Goal: Find specific page/section

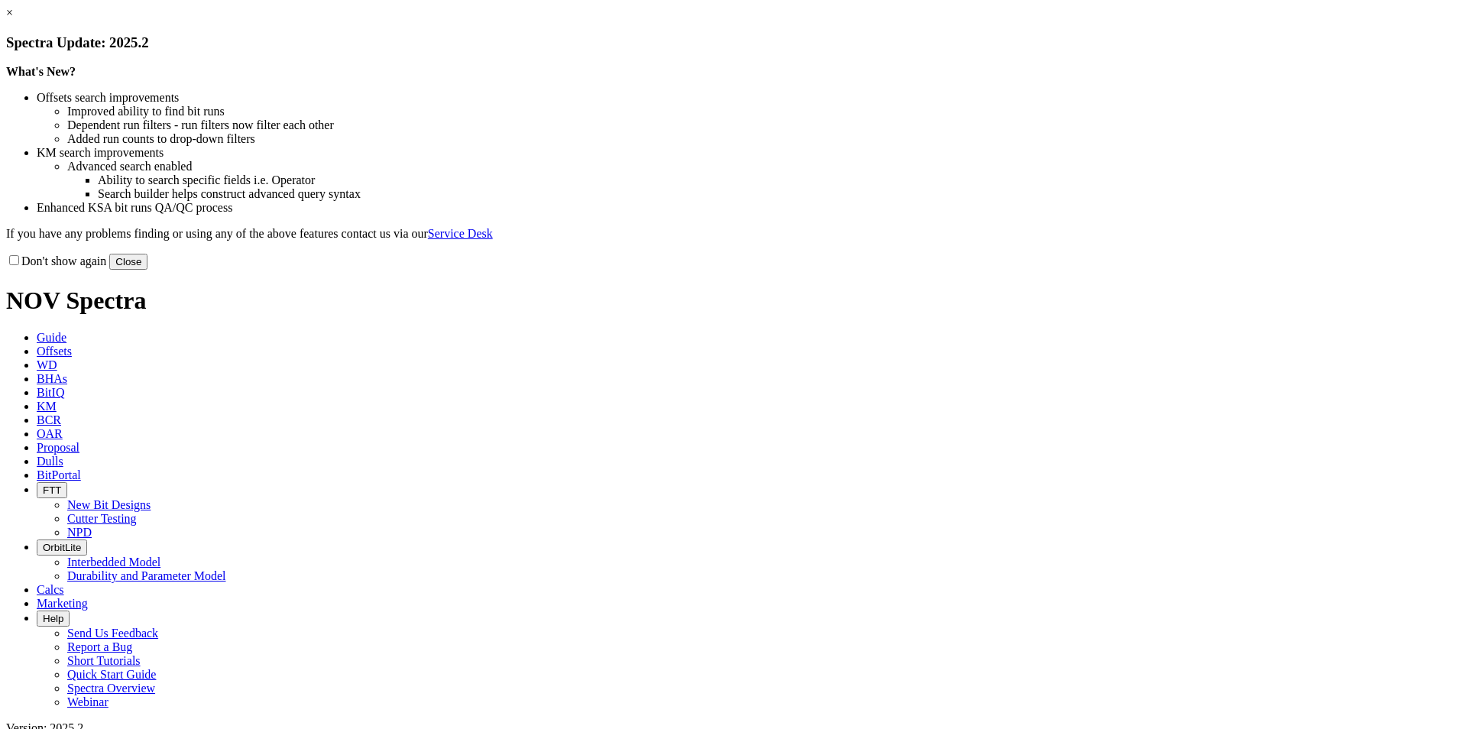
click at [106, 267] on label "Don't show again" at bounding box center [56, 260] width 100 height 13
click at [19, 265] on input "Don't show again" at bounding box center [14, 260] width 10 height 10
checkbox input "true"
click at [147, 270] on button "Close" at bounding box center [128, 262] width 38 height 16
